Goal: Check status

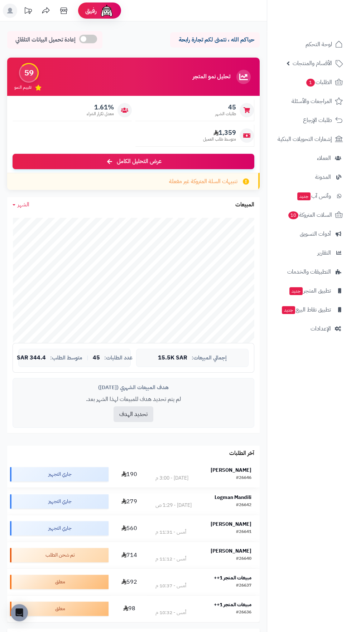
click at [221, 470] on strong "Rami Malatani" at bounding box center [230, 471] width 41 height 8
